Goal: Task Accomplishment & Management: Manage account settings

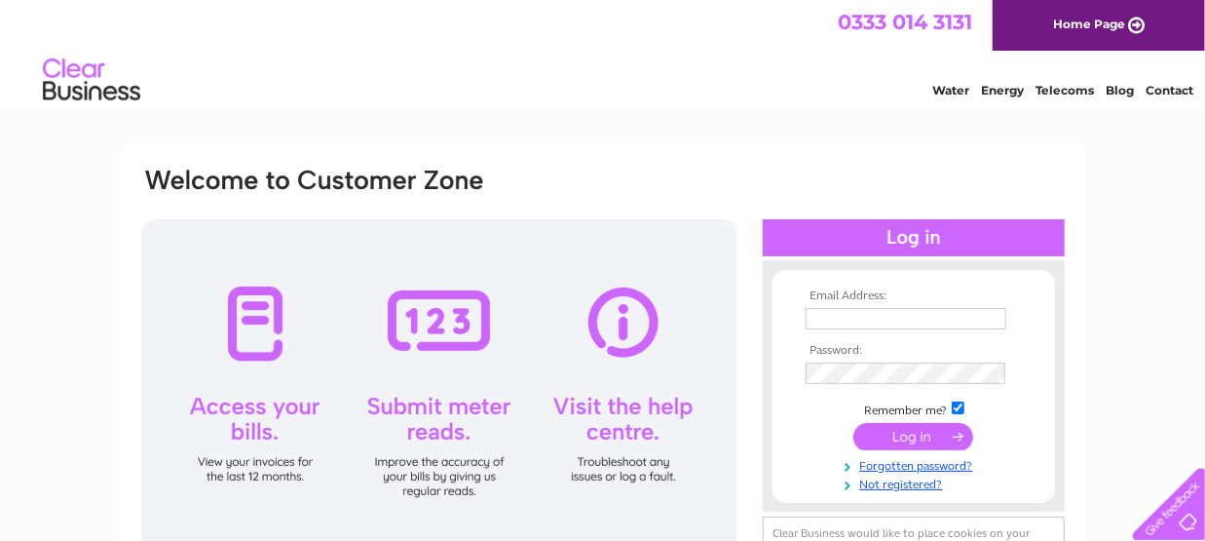
type input "alansimpson09@gmail.com"
click at [899, 432] on input "submit" at bounding box center [913, 436] width 120 height 27
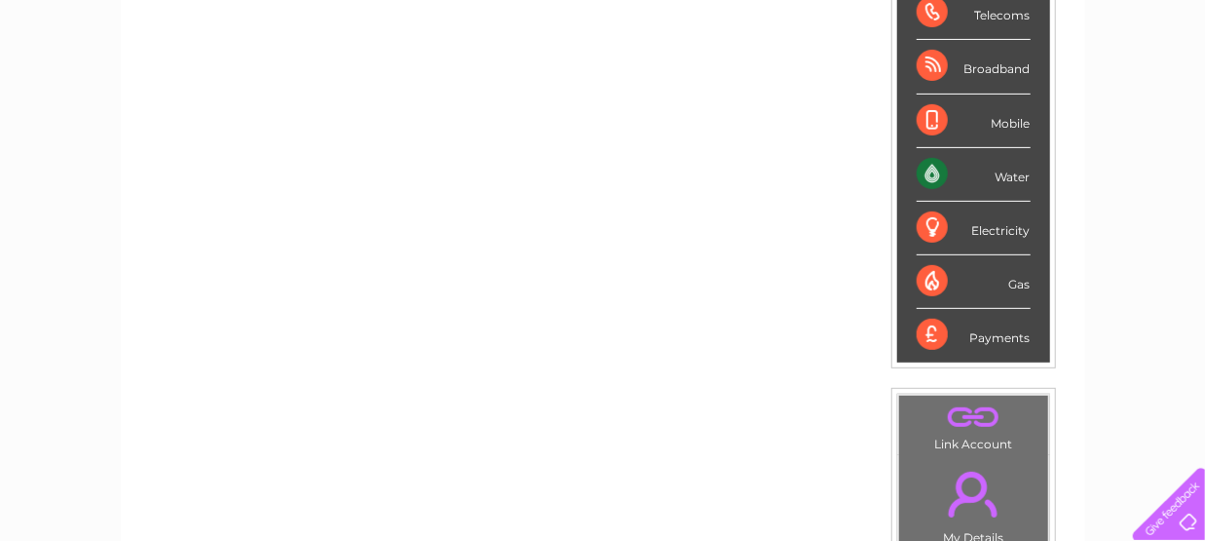
scroll to position [340, 0]
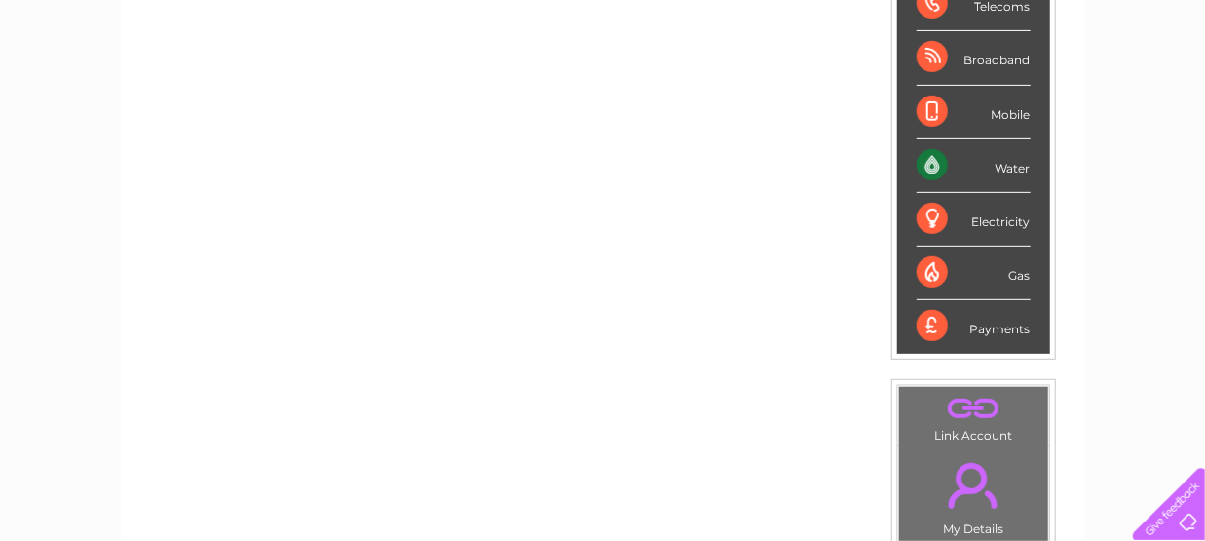
click at [978, 165] on div "Water" at bounding box center [973, 166] width 114 height 54
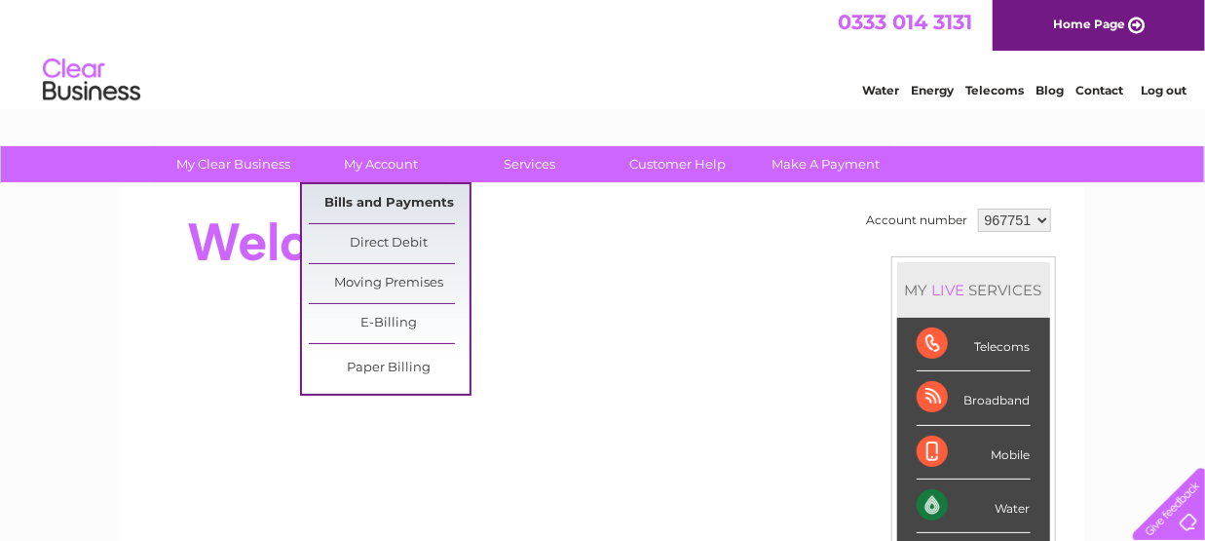
click at [399, 204] on link "Bills and Payments" at bounding box center [389, 203] width 161 height 39
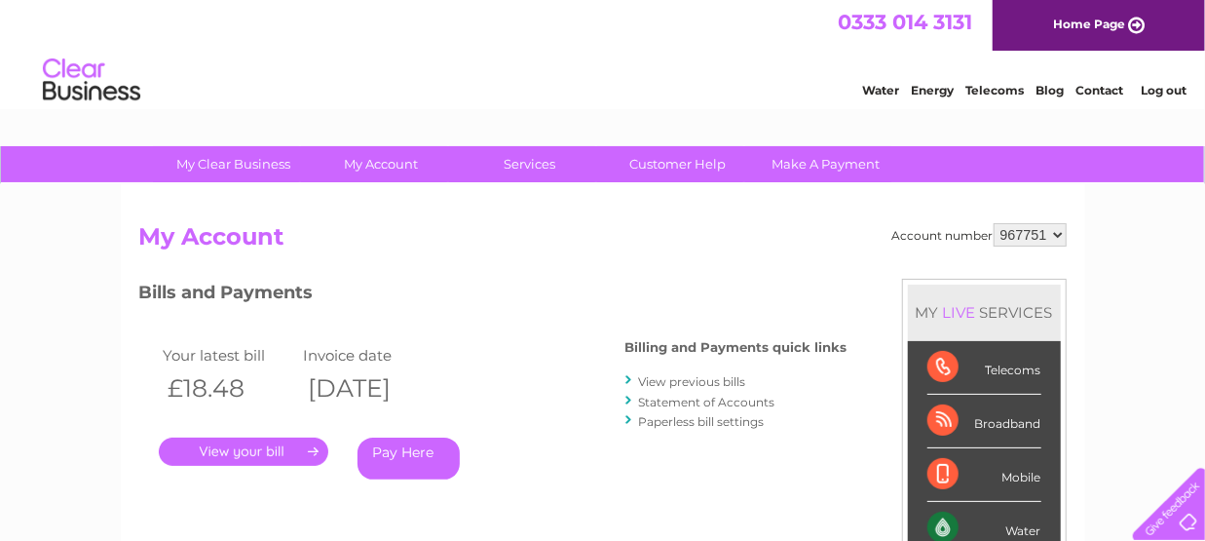
click at [653, 380] on link "View previous bills" at bounding box center [692, 381] width 107 height 15
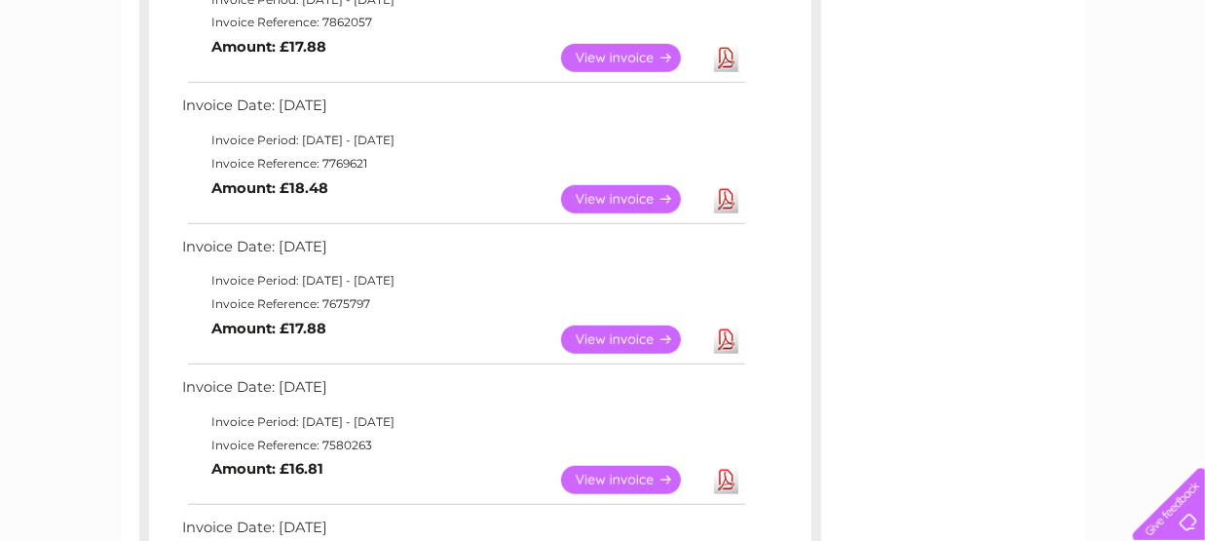
scroll to position [569, 0]
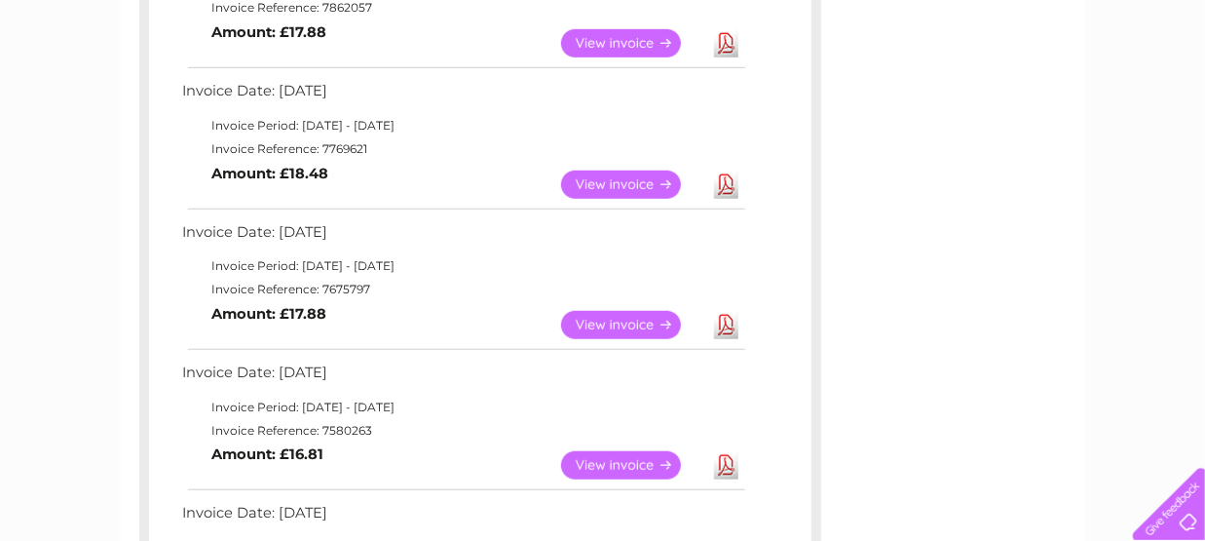
click at [619, 325] on link "View" at bounding box center [632, 325] width 143 height 28
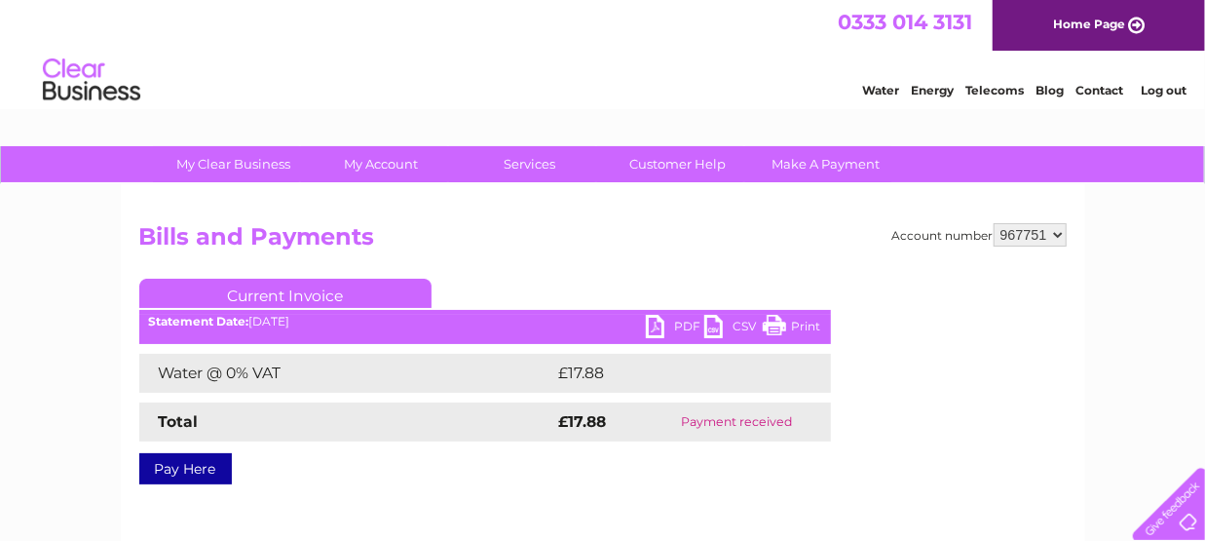
click at [685, 323] on link "PDF" at bounding box center [675, 329] width 58 height 28
click at [785, 319] on link "Print" at bounding box center [792, 329] width 58 height 28
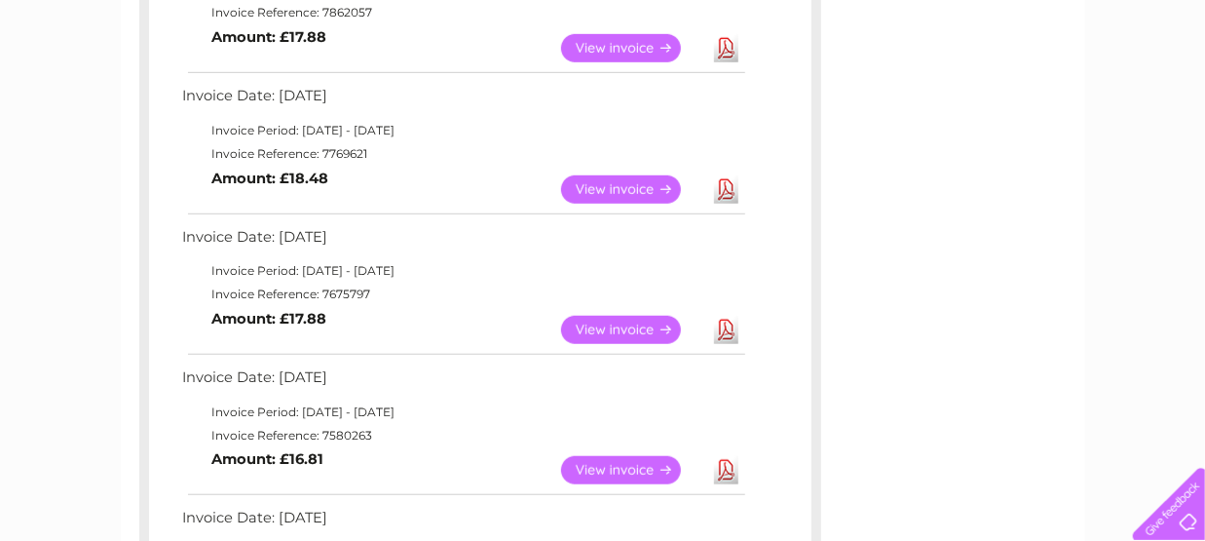
click at [643, 184] on link "View" at bounding box center [632, 189] width 143 height 28
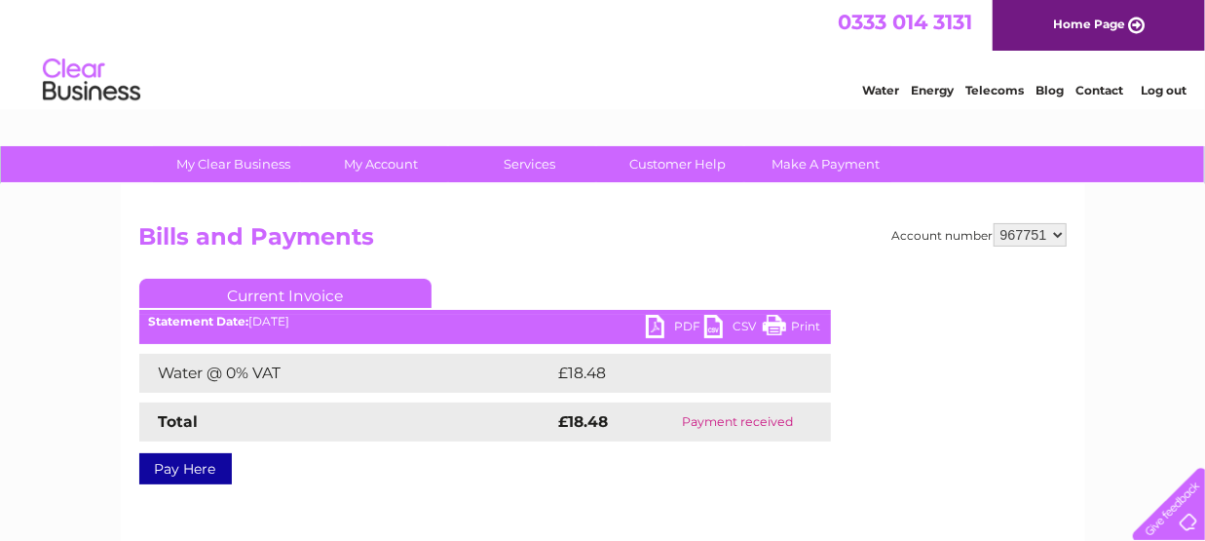
click at [659, 327] on link "PDF" at bounding box center [675, 329] width 58 height 28
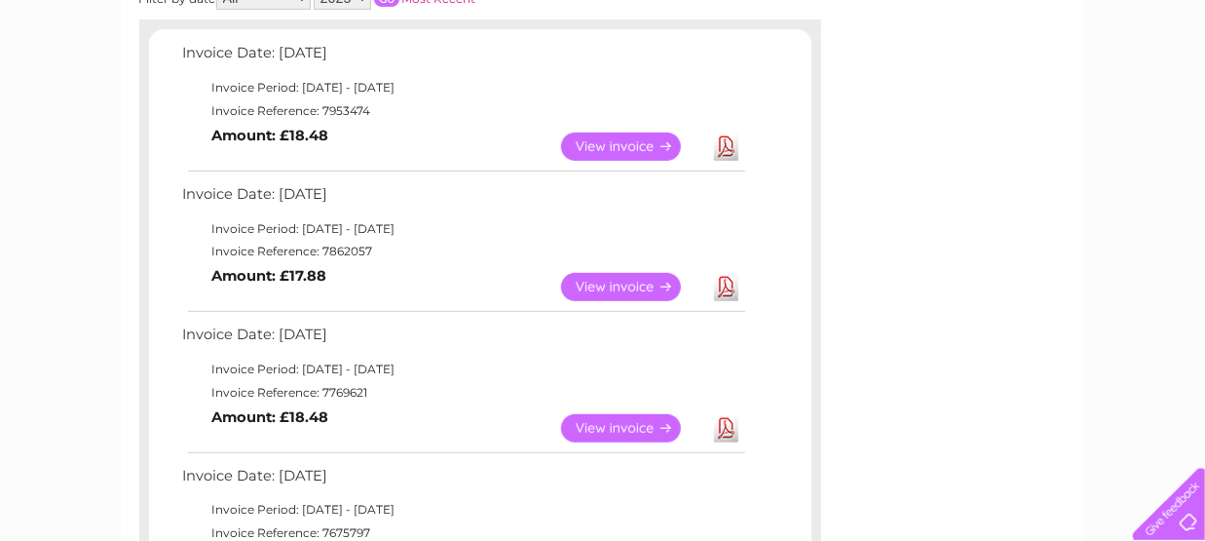
scroll to position [330, 0]
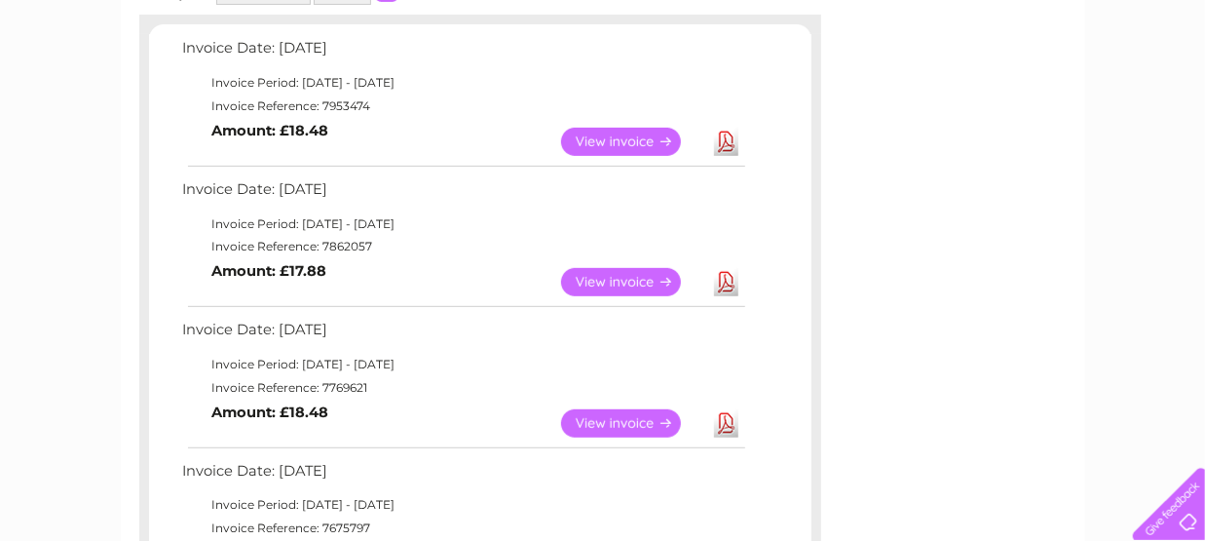
click at [642, 280] on link "View" at bounding box center [632, 282] width 143 height 28
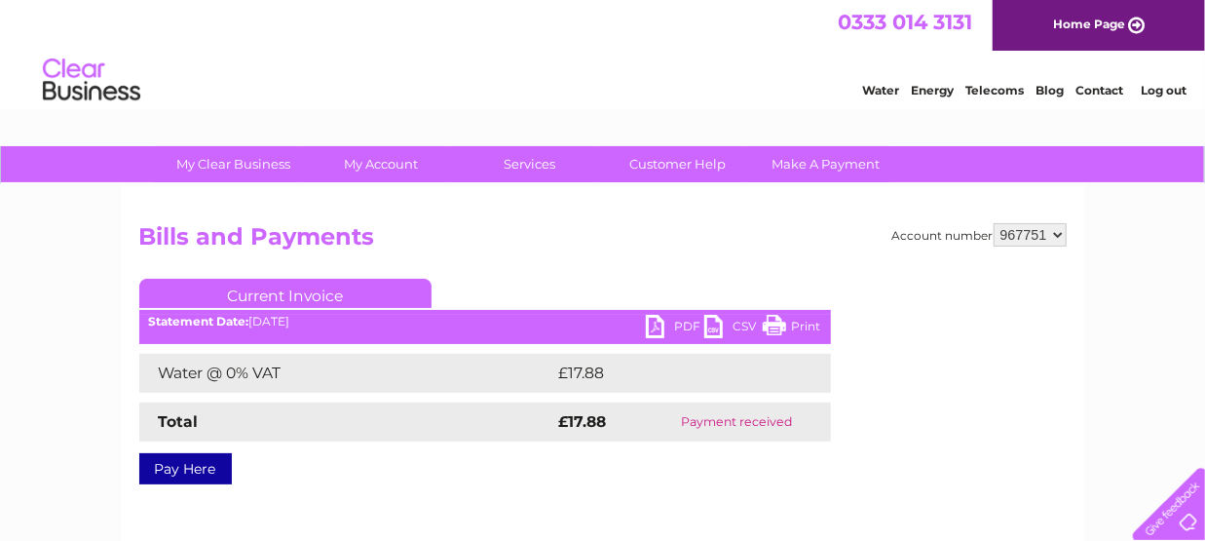
click at [685, 321] on link "PDF" at bounding box center [675, 329] width 58 height 28
